Goal: Task Accomplishment & Management: Complete application form

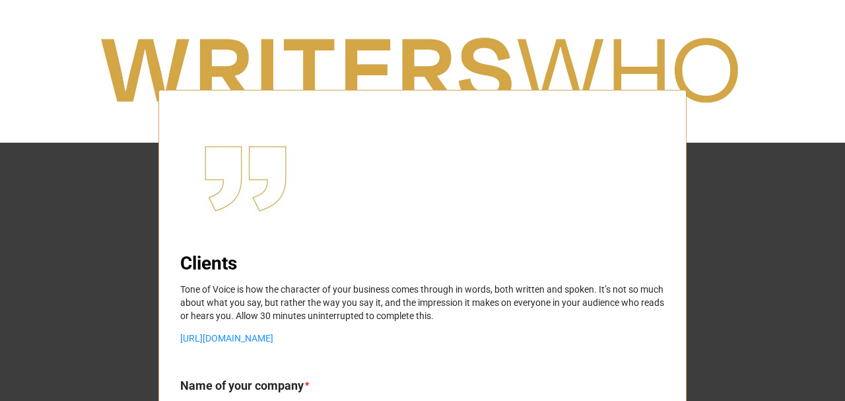
type textarea "x"
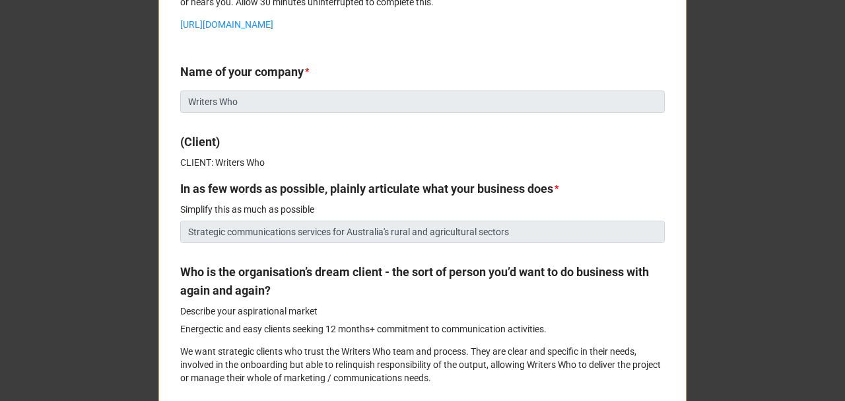
scroll to position [396, 0]
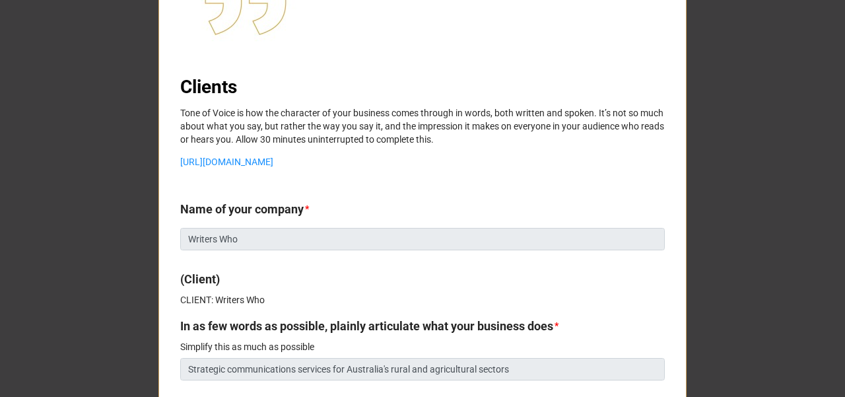
scroll to position [176, 0]
type textarea "x"
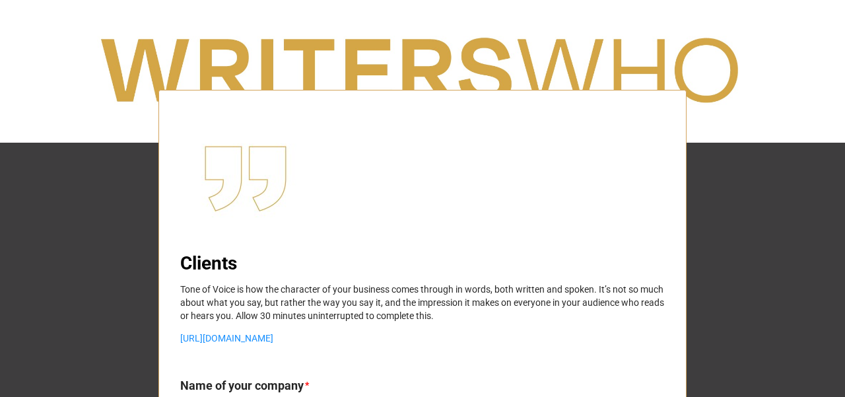
type textarea "x"
drag, startPoint x: 195, startPoint y: 257, endPoint x: 212, endPoint y: 259, distance: 16.6
click at [186, 304] on p "Tone of Voice is how the character of your business comes through in words, bot…" at bounding box center [422, 302] width 484 height 40
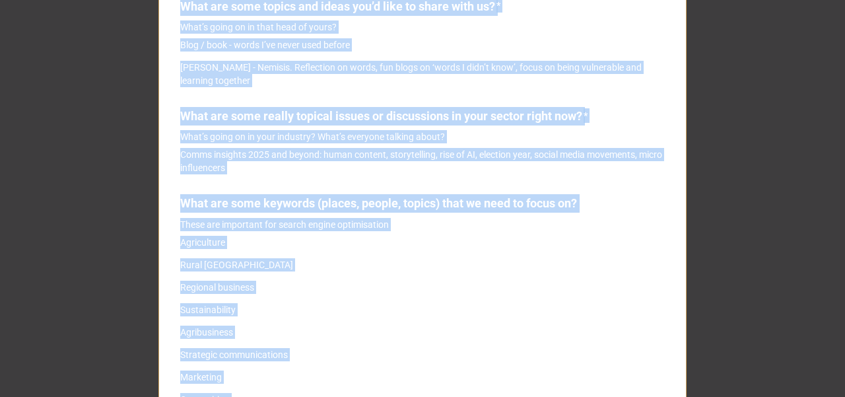
scroll to position [4007, 0]
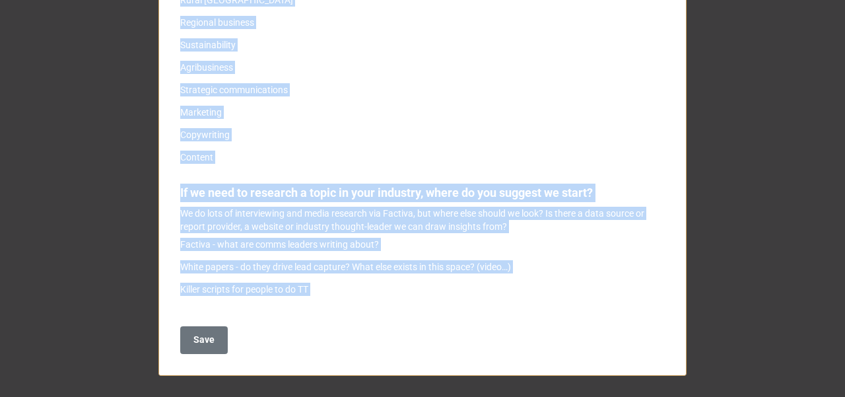
drag, startPoint x: 170, startPoint y: 208, endPoint x: 364, endPoint y: 327, distance: 227.3
copy body "Lore ip dolo sitamet * (Consec) ADIPIS: Elitsed Doe Te in utl etdol ma aliquaen…"
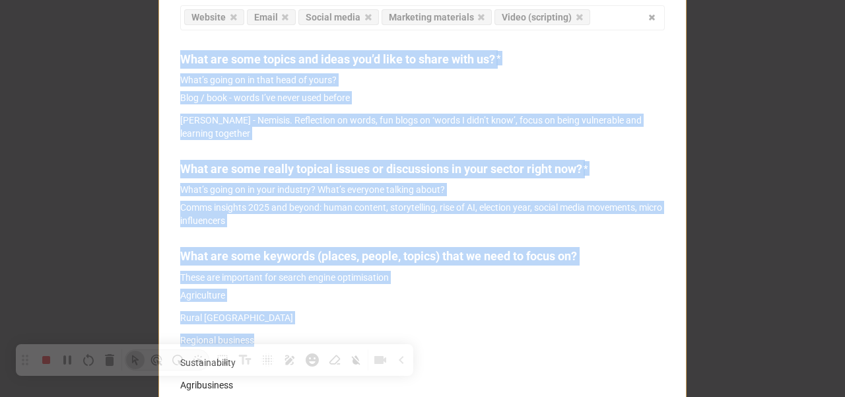
scroll to position [4007, 0]
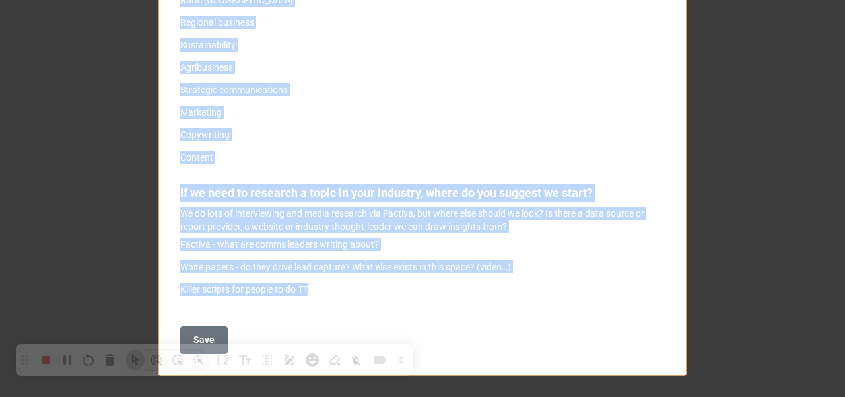
drag, startPoint x: 177, startPoint y: 84, endPoint x: 380, endPoint y: 304, distance: 298.8
copy div "Clients Tone of Voice is how the character of your business comes through in wo…"
drag, startPoint x: 678, startPoint y: 0, endPoint x: 635, endPoint y: 104, distance: 113.0
click at [635, 104] on div "Agriculture Rural Australia Regional business Sustainability Agribusiness Strat…" at bounding box center [422, 67] width 484 height 193
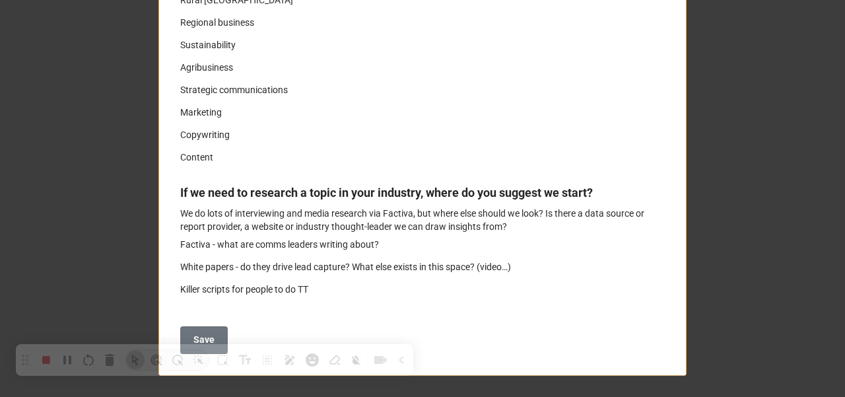
drag, startPoint x: 11, startPoint y: 2, endPoint x: 34, endPoint y: 74, distance: 75.5
